Goal: Task Accomplishment & Management: Use online tool/utility

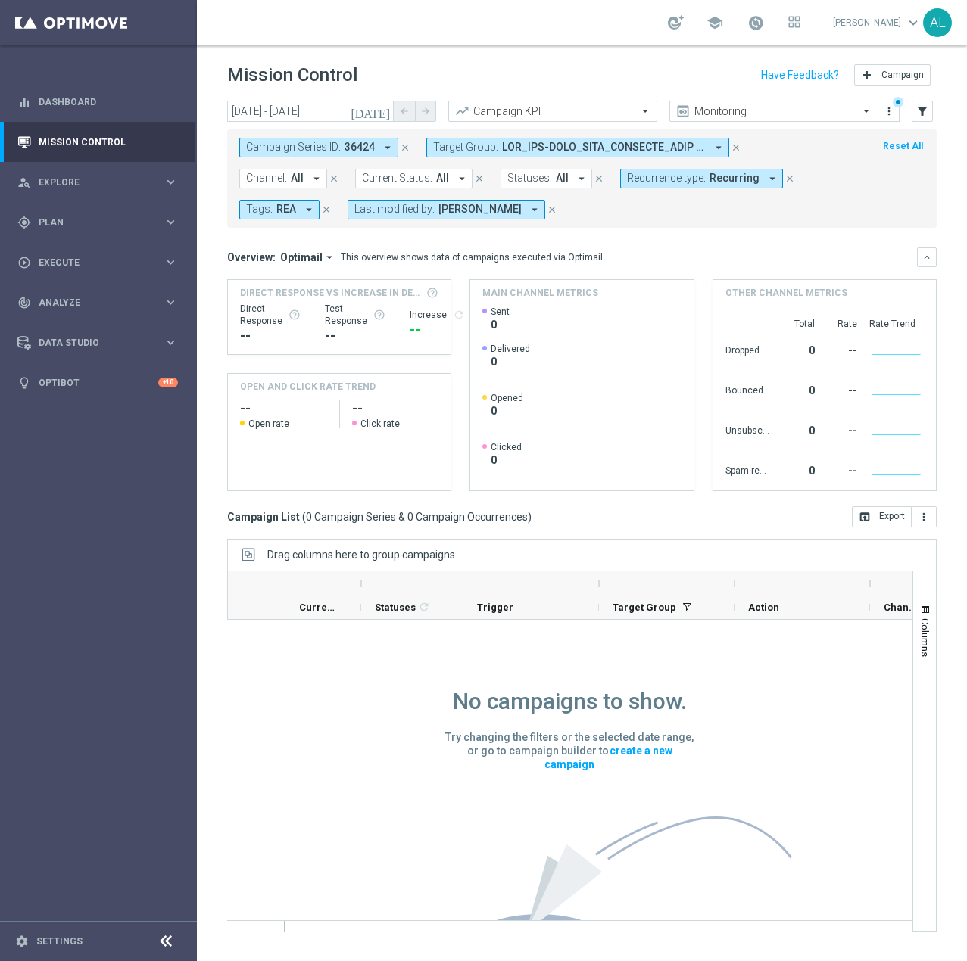
click at [710, 146] on button "Target Group: arrow_drop_down" at bounding box center [577, 148] width 303 height 20
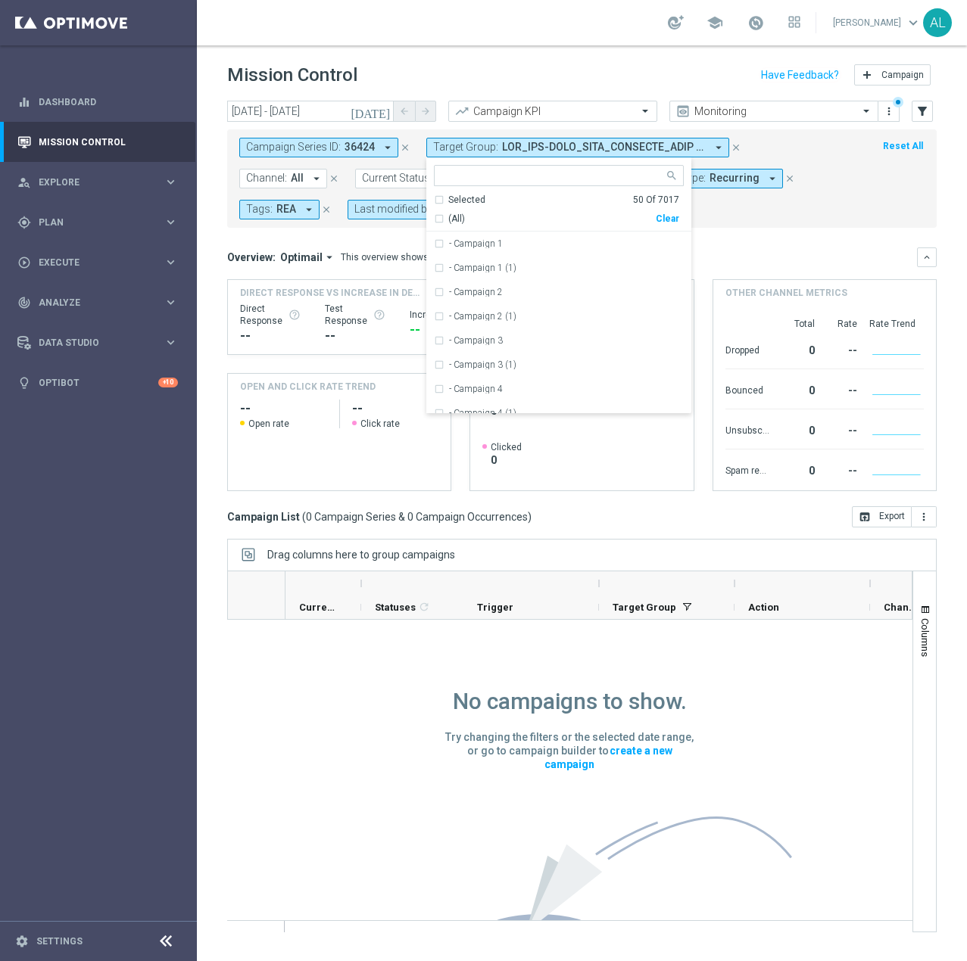
click at [736, 142] on button "close" at bounding box center [736, 147] width 14 height 17
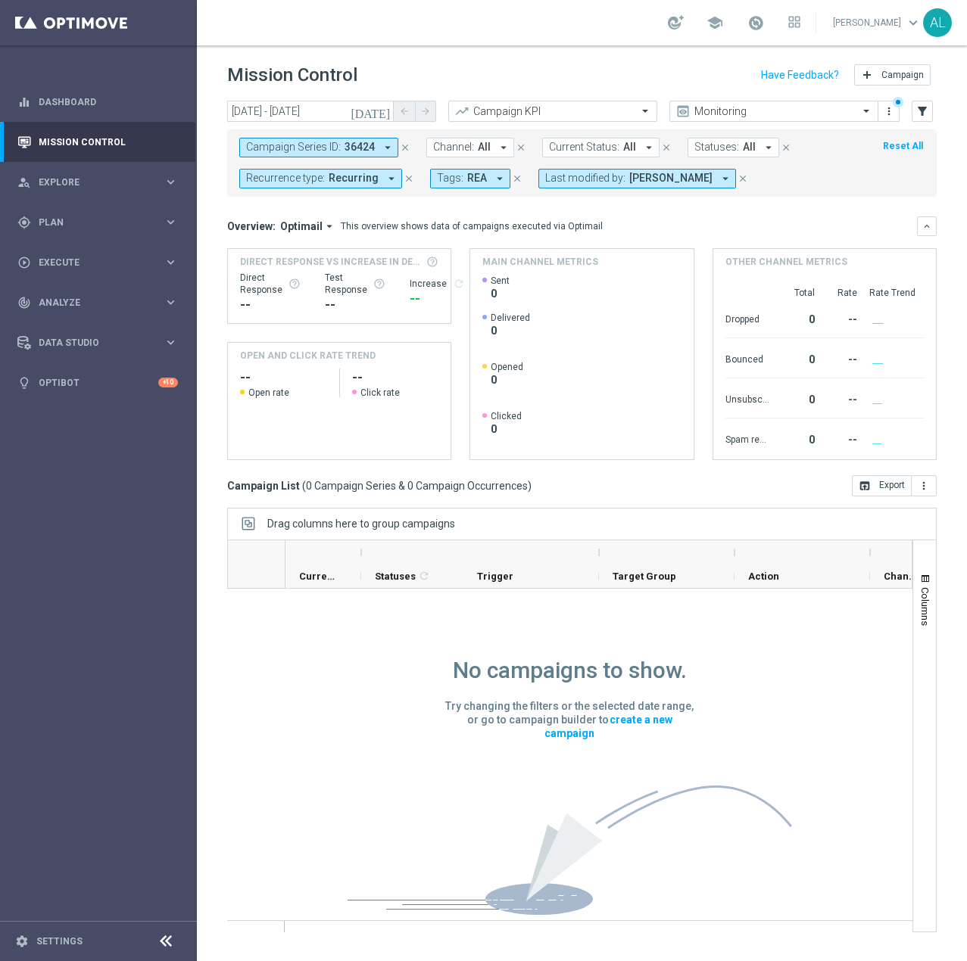
click at [403, 177] on icon "close" at bounding box center [408, 178] width 11 height 11
click at [321, 174] on icon "close" at bounding box center [326, 178] width 11 height 11
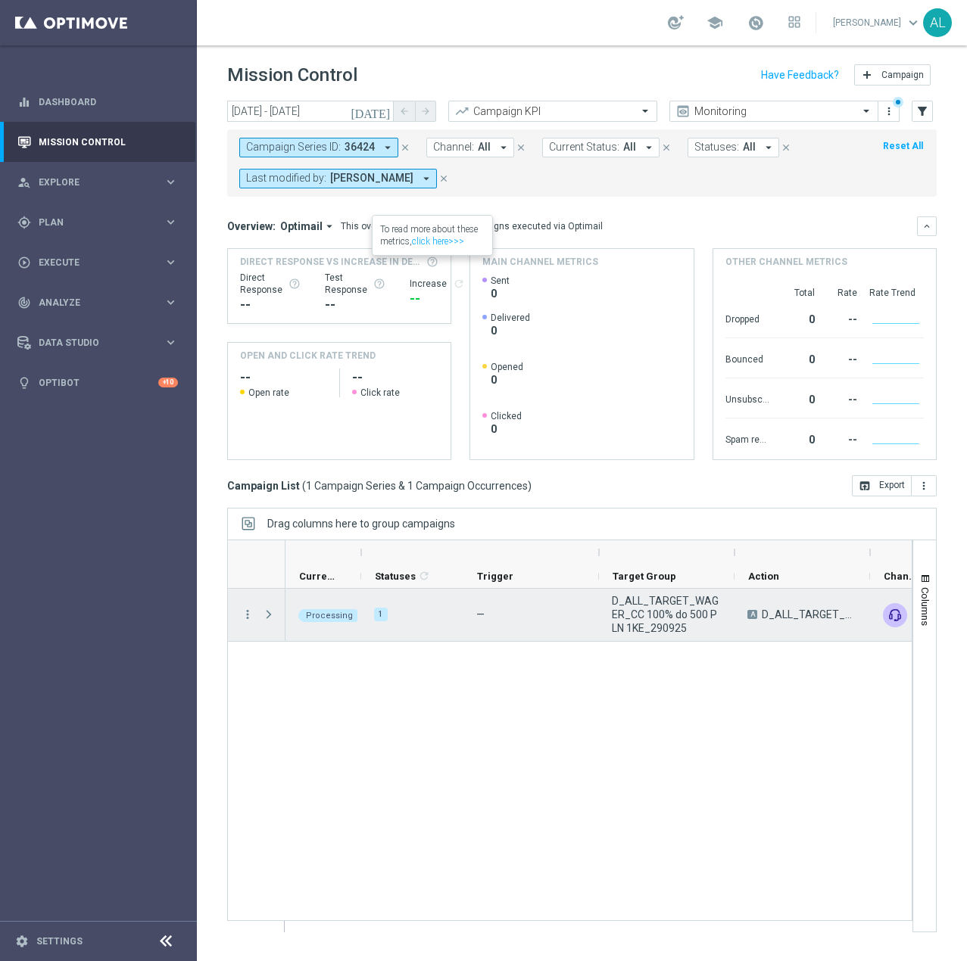
click at [259, 609] on div at bounding box center [270, 615] width 30 height 52
click at [266, 615] on span at bounding box center [269, 615] width 14 height 12
